Goal: Information Seeking & Learning: Check status

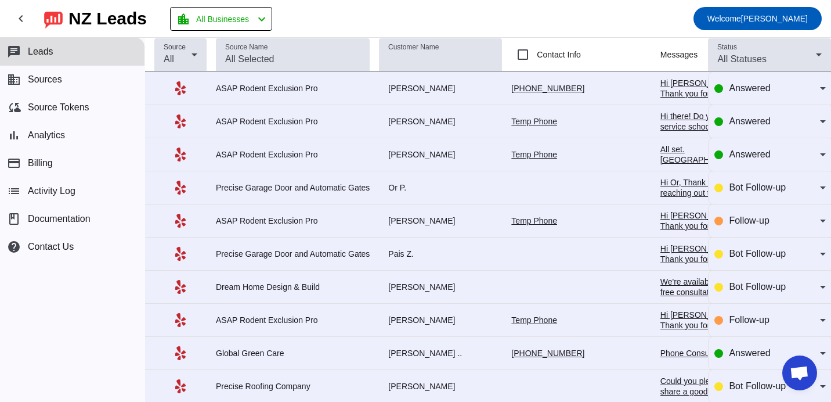
click at [269, 358] on div "Global Green Care" at bounding box center [293, 353] width 154 height 10
click at [244, 358] on div "Global Green Care" at bounding box center [293, 353] width 154 height 10
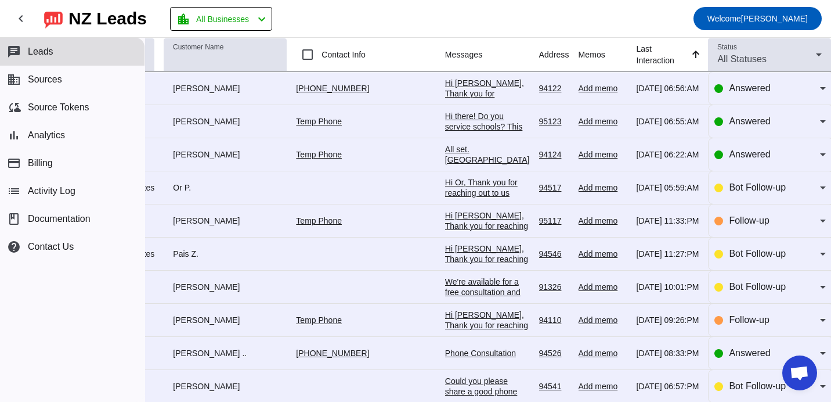
scroll to position [1, 331]
click at [595, 357] on div "Add memo" at bounding box center [602, 352] width 49 height 10
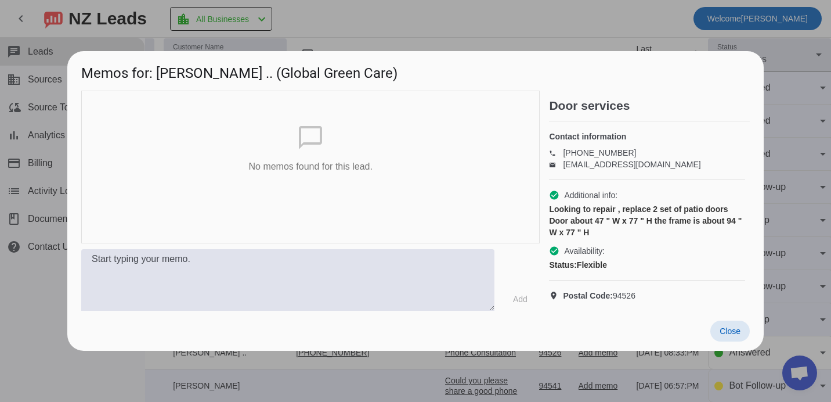
click at [739, 335] on span "Close" at bounding box center [729, 330] width 21 height 9
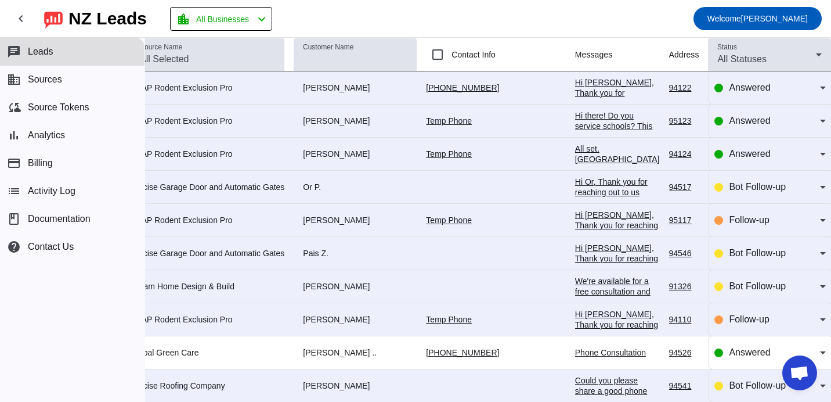
scroll to position [1, 86]
click at [613, 356] on div "Phone Consultation" at bounding box center [616, 352] width 85 height 10
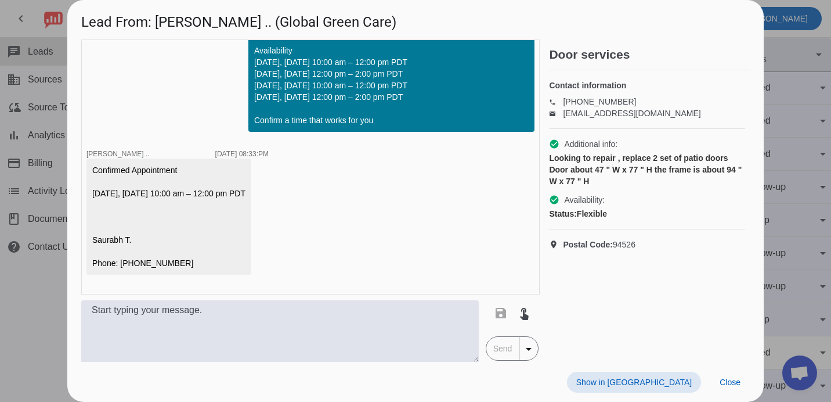
scroll to position [79, 0]
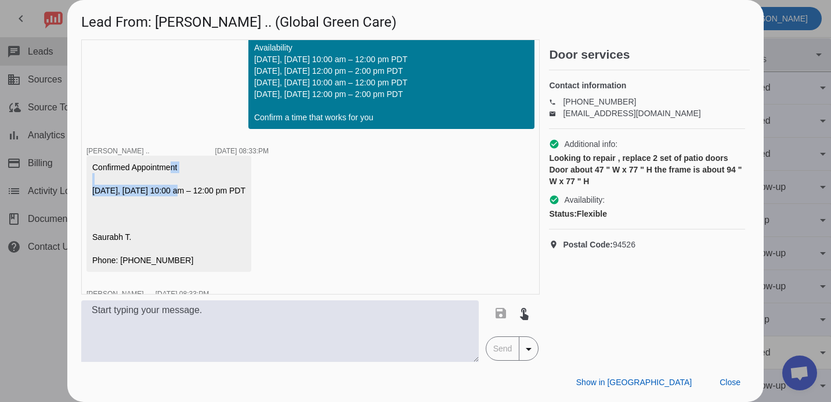
drag, startPoint x: 167, startPoint y: 163, endPoint x: 172, endPoint y: 193, distance: 30.7
click at [172, 193] on div "Confirmed Appointment [DATE], [DATE] 10:00 am – 12:00 pm PDT Saurabh T. Phone: …" at bounding box center [168, 213] width 153 height 104
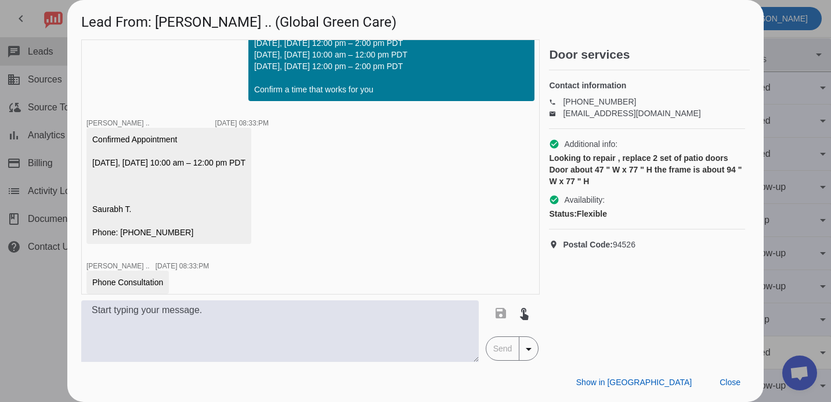
scroll to position [117, 0]
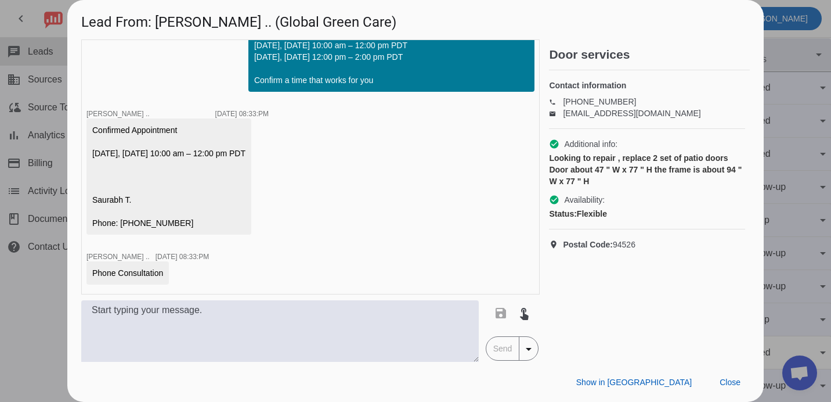
drag, startPoint x: 199, startPoint y: 140, endPoint x: 200, endPoint y: 228, distance: 87.6
click at [200, 228] on div "Confirmed Appointment [DATE], [DATE] 10:00 am – 12:00 pm PDT Saurabh T. Phone: …" at bounding box center [168, 176] width 153 height 104
click at [261, 265] on div "timer close [PERSON_NAME] [DATE] 10:38:PM Hi [PERSON_NAME] ..! I'd like to sche…" at bounding box center [310, 166] width 458 height 255
click at [57, 306] on div at bounding box center [415, 201] width 831 height 402
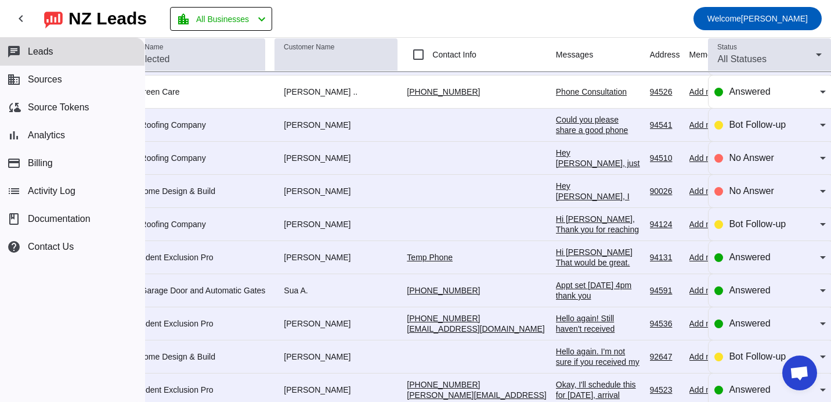
scroll to position [261, 177]
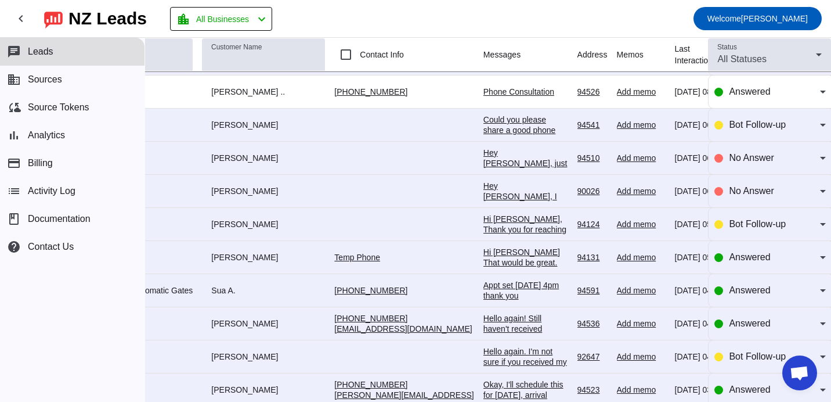
click at [568, 301] on div "Appt set [DATE] 4pm thank you" at bounding box center [525, 290] width 85 height 21
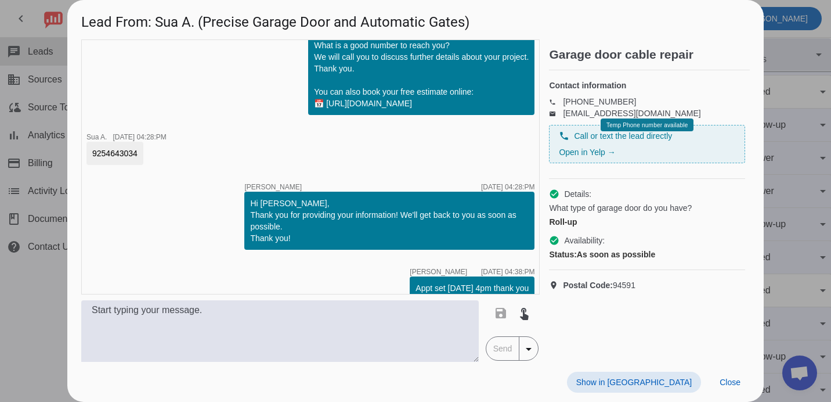
scroll to position [62, 0]
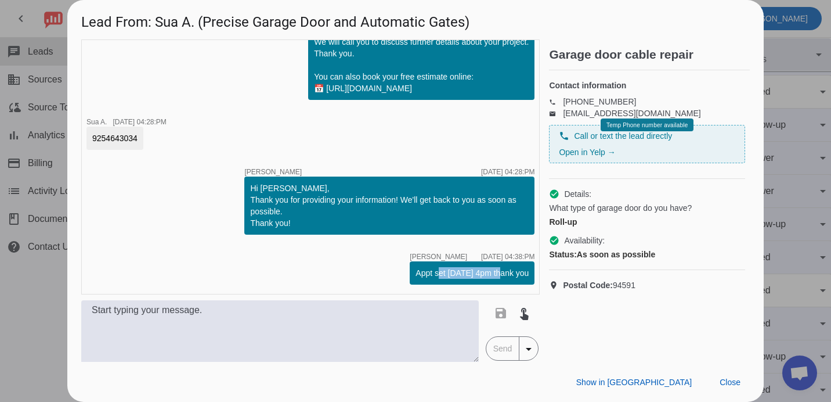
drag, startPoint x: 440, startPoint y: 274, endPoint x: 500, endPoint y: 274, distance: 59.8
click at [500, 274] on div "Appt set [DATE] 4pm thank you" at bounding box center [471, 273] width 113 height 12
click at [182, 249] on div "timer close [PERSON_NAME] [DATE] 04:26:PM Hi [PERSON_NAME], Thank you for reach…" at bounding box center [310, 166] width 458 height 255
